Goal: Task Accomplishment & Management: Use online tool/utility

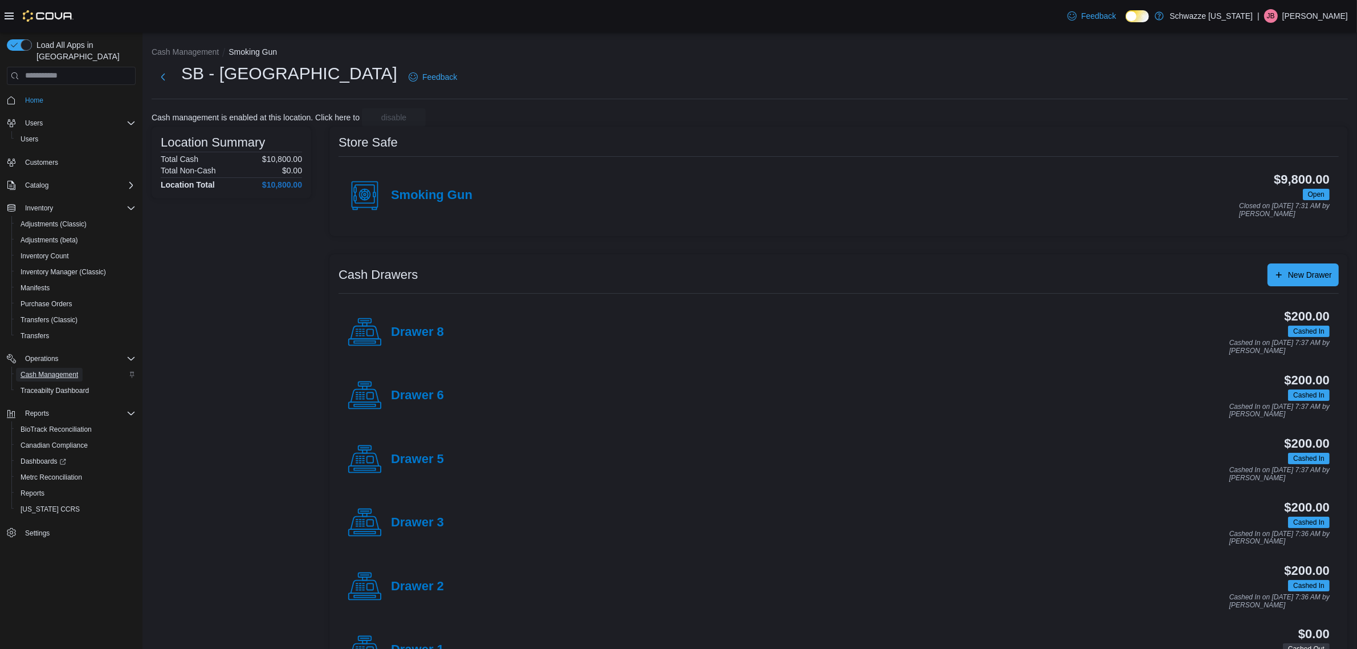
click at [46, 368] on span "Cash Management" at bounding box center [50, 375] width 58 height 14
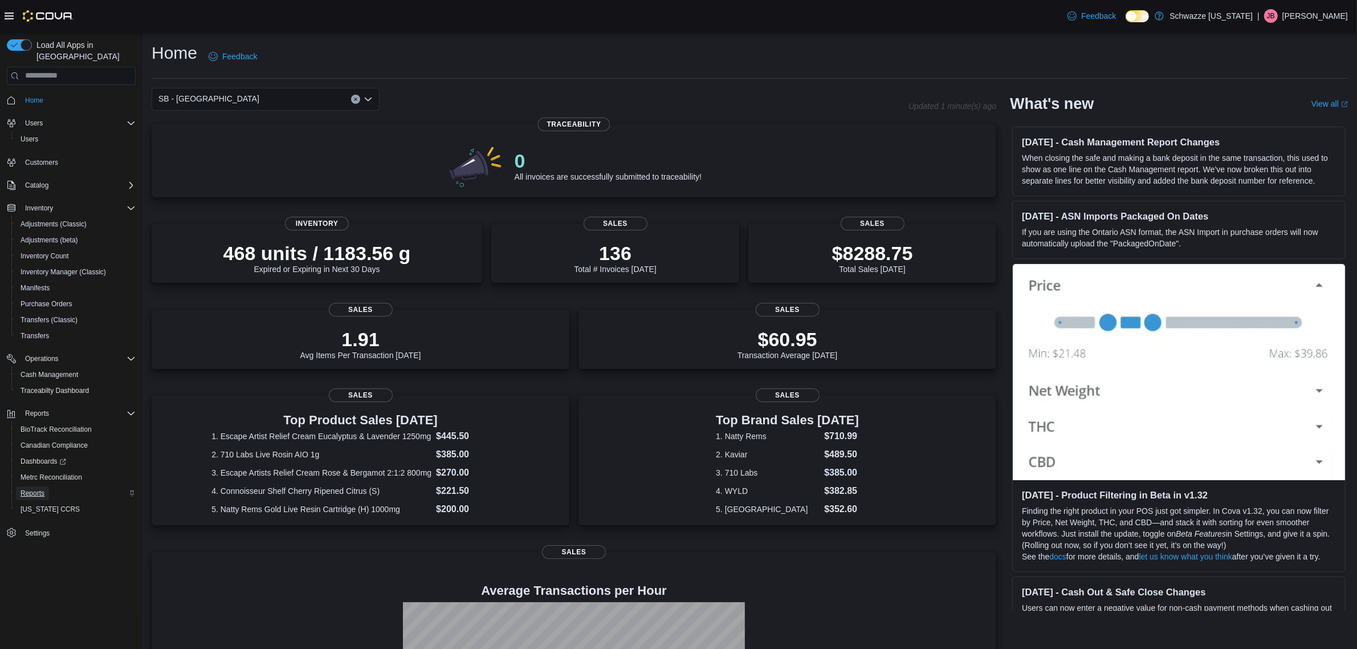
click at [43, 486] on span "Reports" at bounding box center [33, 493] width 24 height 14
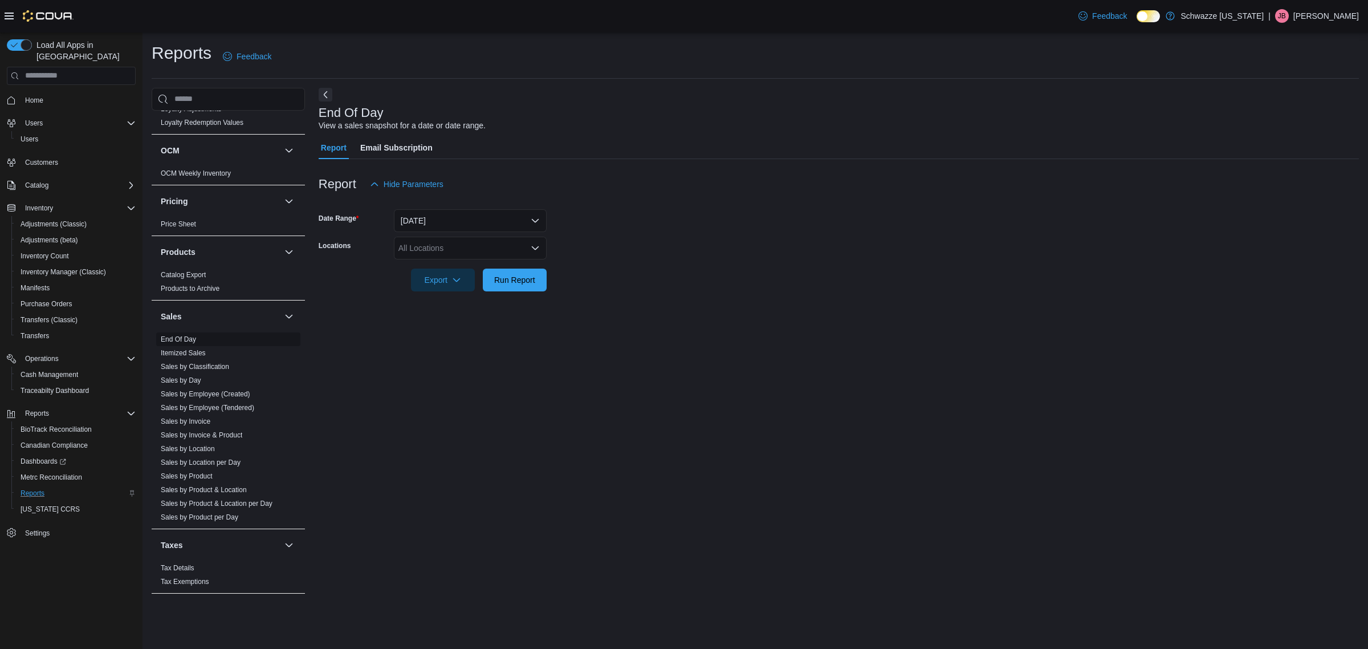
scroll to position [665, 0]
click at [482, 249] on div "All Locations" at bounding box center [470, 248] width 153 height 23
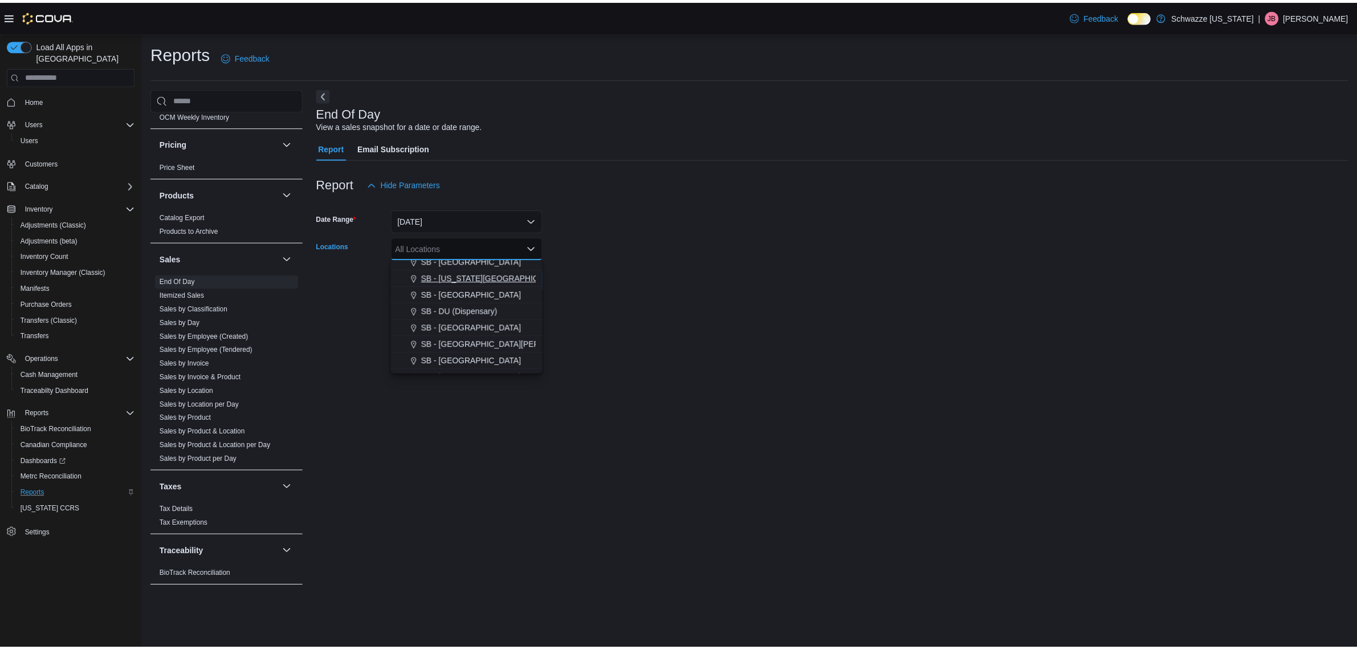
scroll to position [214, 0]
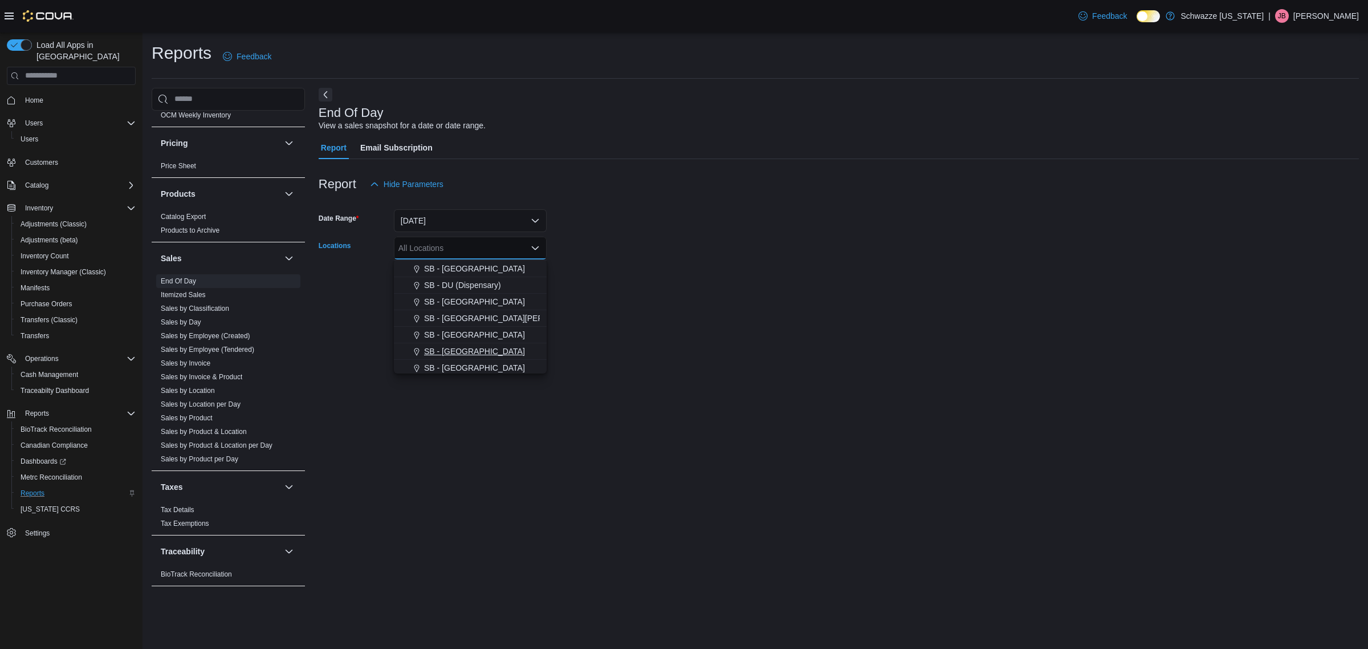
click at [457, 346] on span "SB - [GEOGRAPHIC_DATA]" at bounding box center [474, 350] width 101 height 11
click at [637, 381] on div "End Of Day View a sales snapshot for a date or date range. Report Email Subscri…" at bounding box center [839, 343] width 1040 height 510
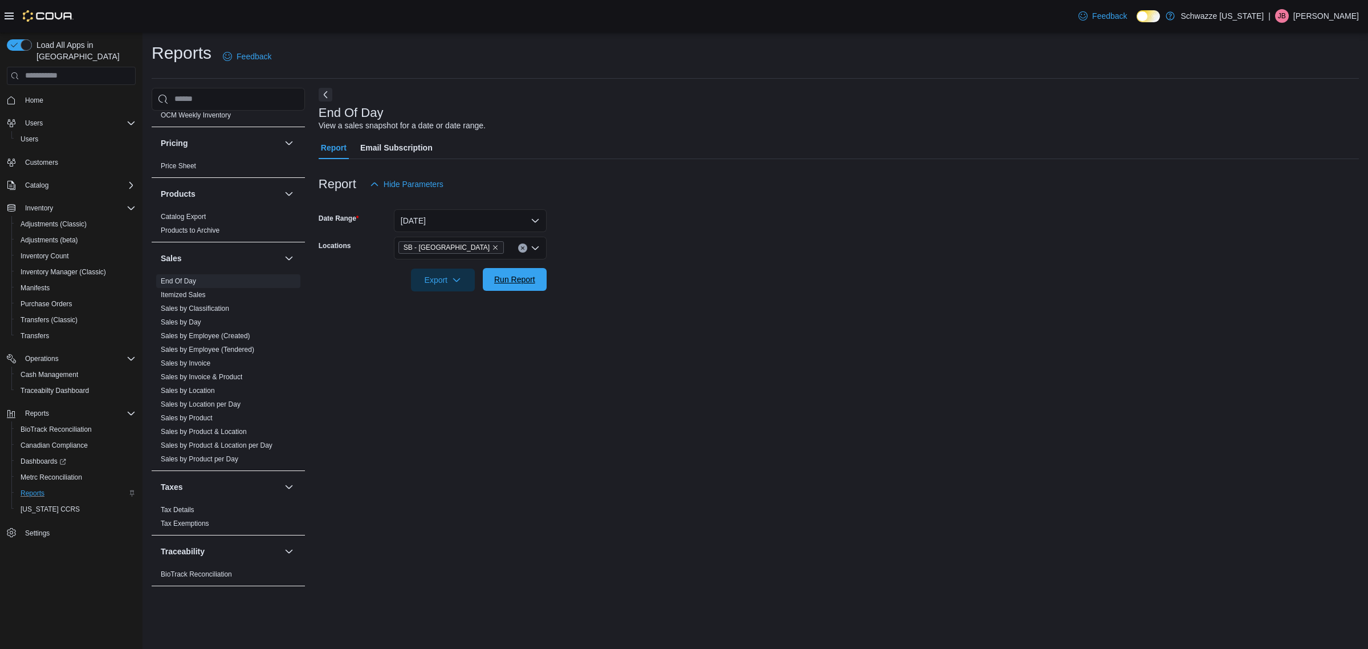
click at [516, 285] on span "Run Report" at bounding box center [514, 279] width 41 height 11
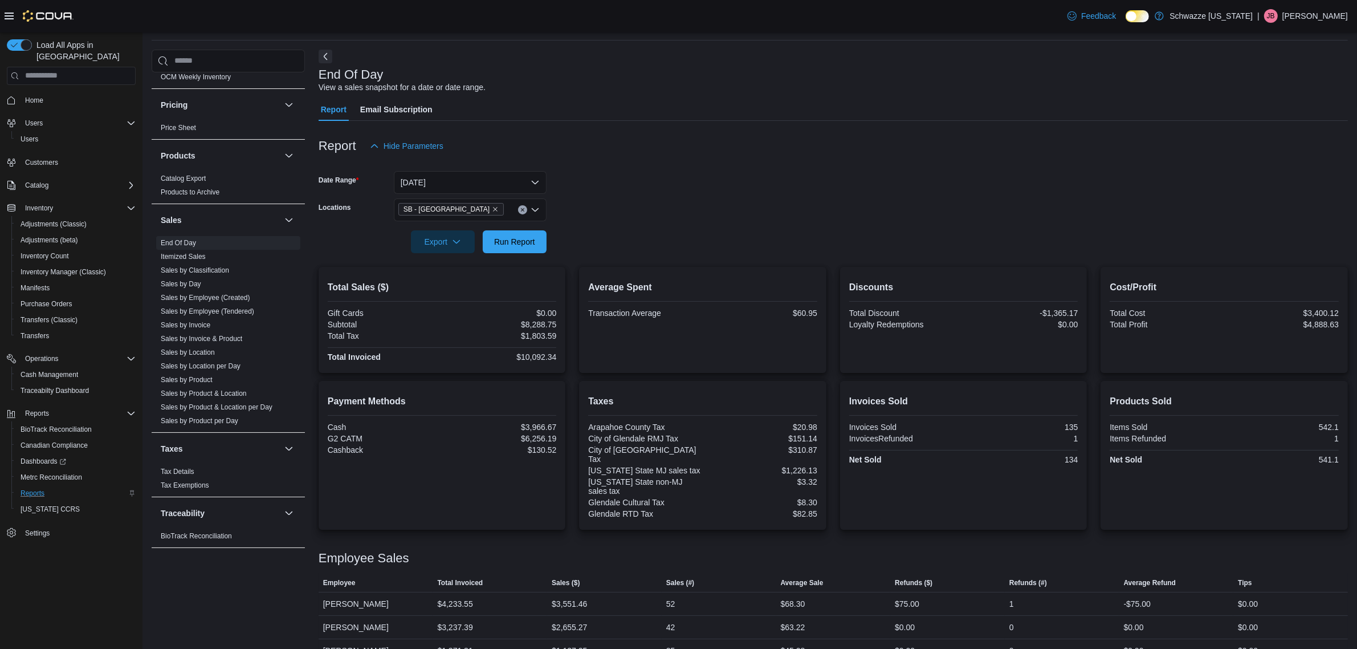
scroll to position [75, 0]
